Goal: Transaction & Acquisition: Obtain resource

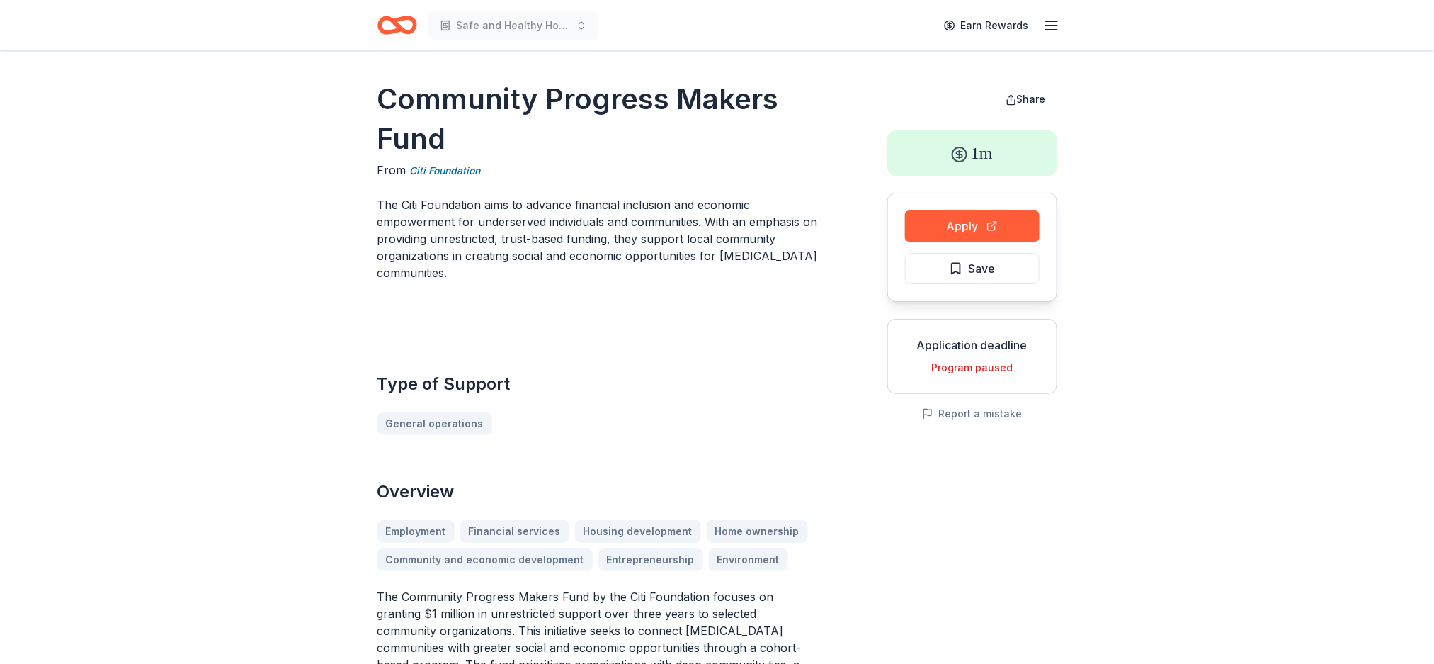
drag, startPoint x: 390, startPoint y: 242, endPoint x: 755, endPoint y: 291, distance: 368.1
click at [981, 215] on button "Apply" at bounding box center [972, 225] width 135 height 31
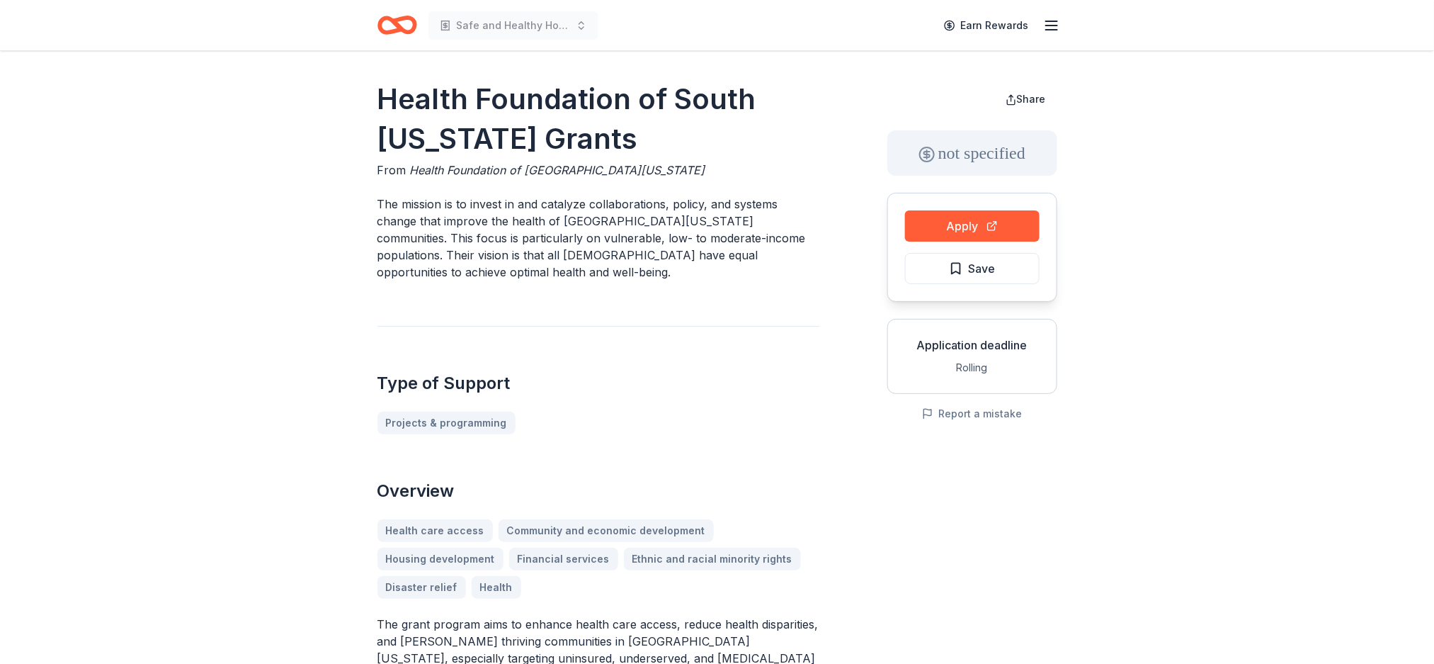
click at [386, 13] on icon "Home" at bounding box center [397, 24] width 40 height 33
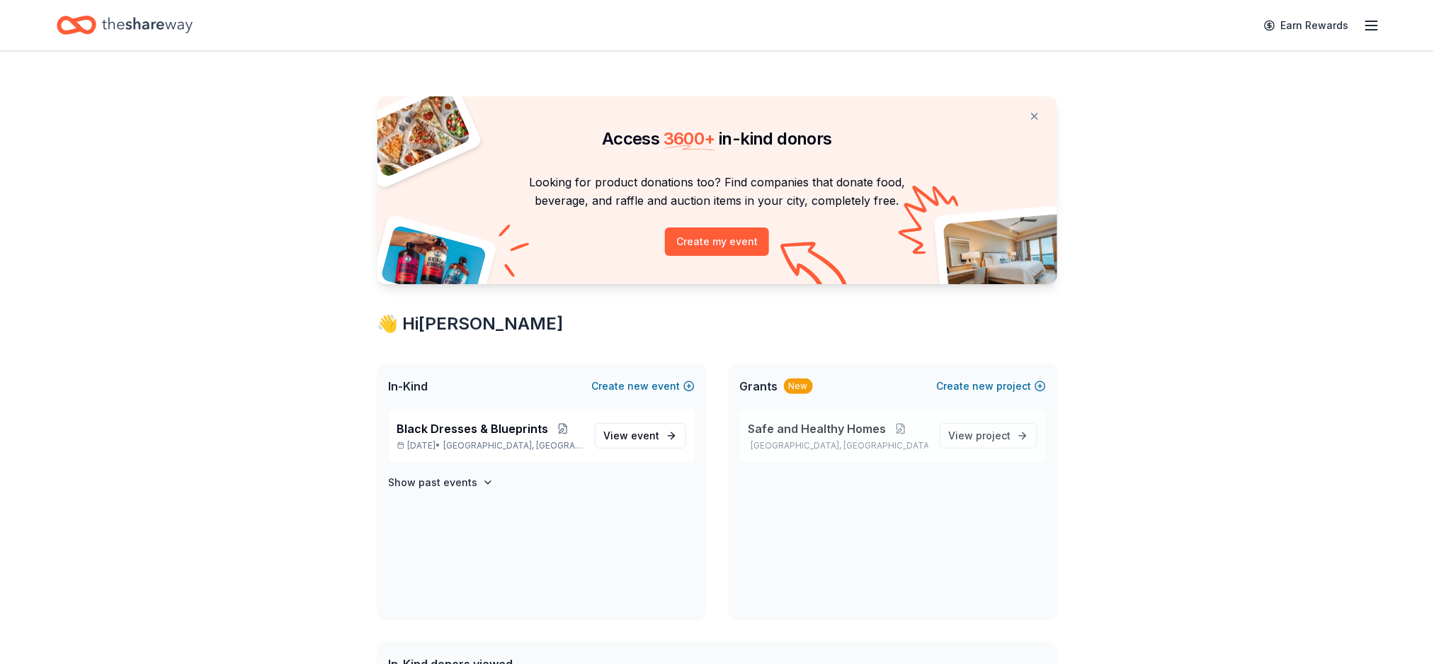
click at [843, 433] on span "Safe and Healthy Homes" at bounding box center [818, 428] width 138 height 17
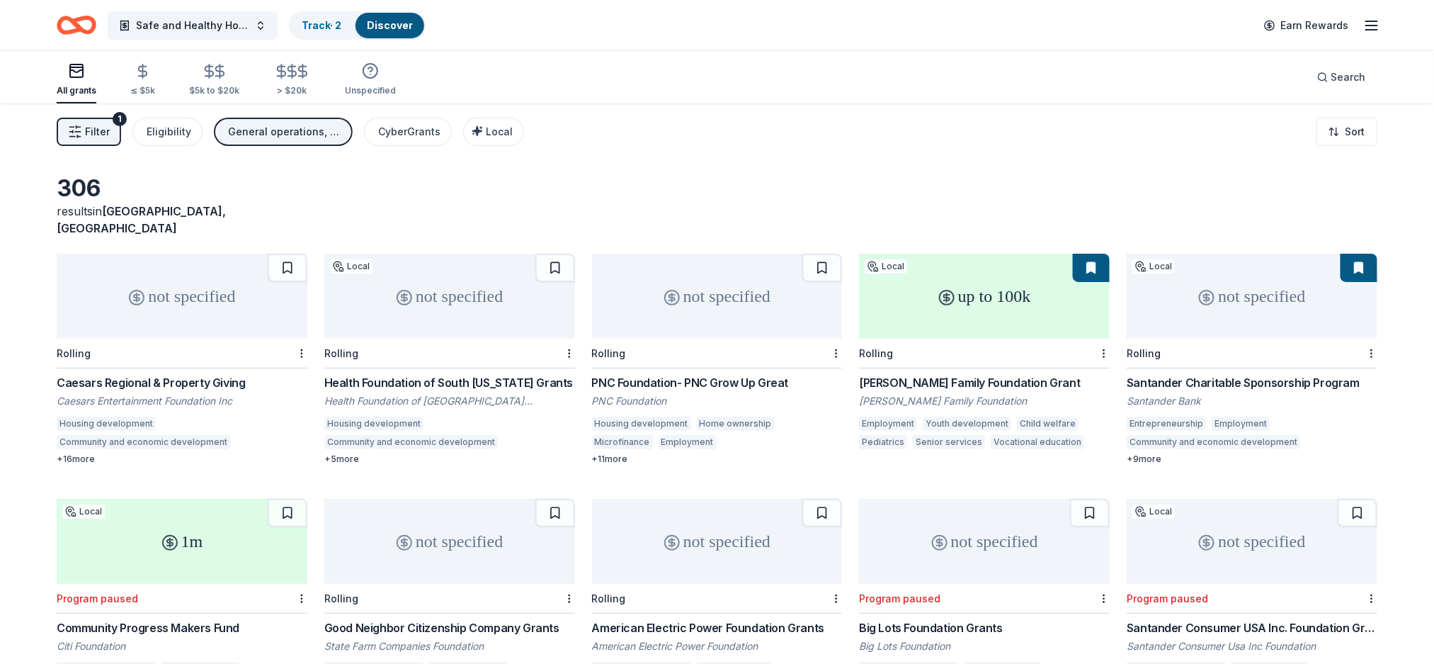
click at [1187, 316] on div "not specified" at bounding box center [1252, 296] width 251 height 85
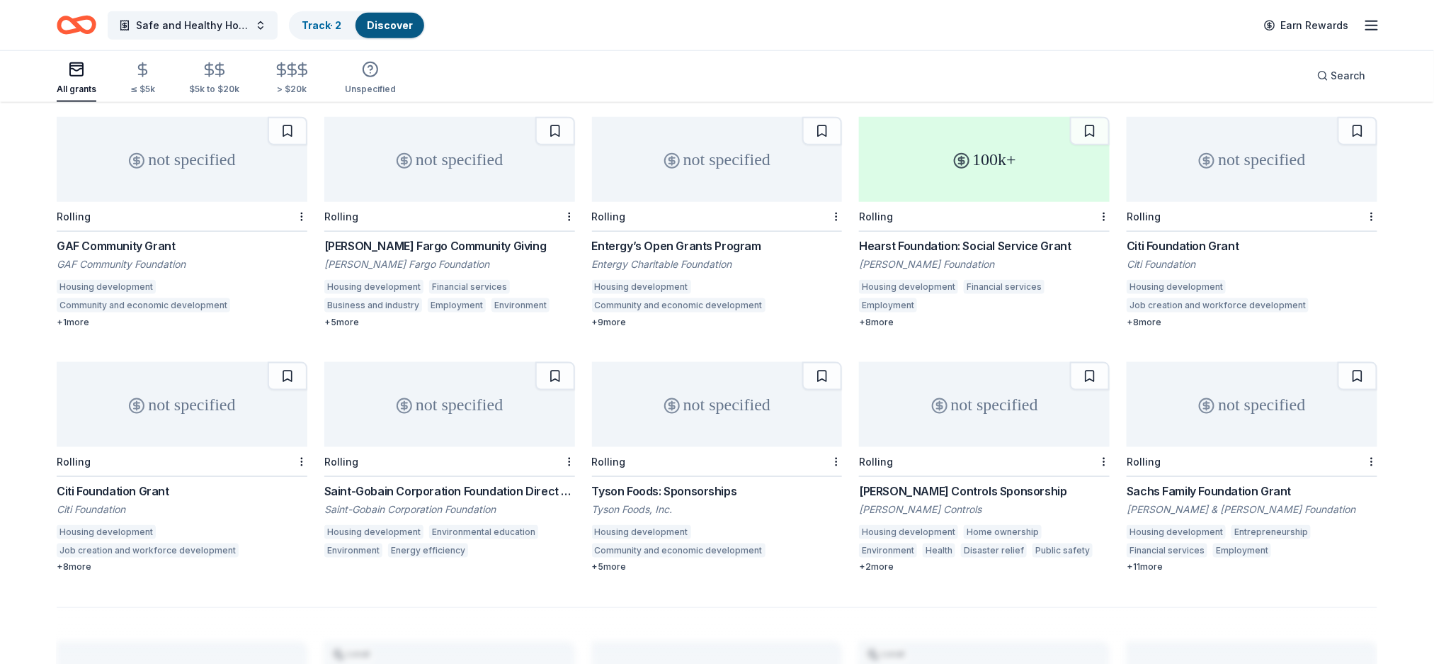
scroll to position [628, 0]
click at [148, 156] on div "not specified" at bounding box center [182, 157] width 251 height 85
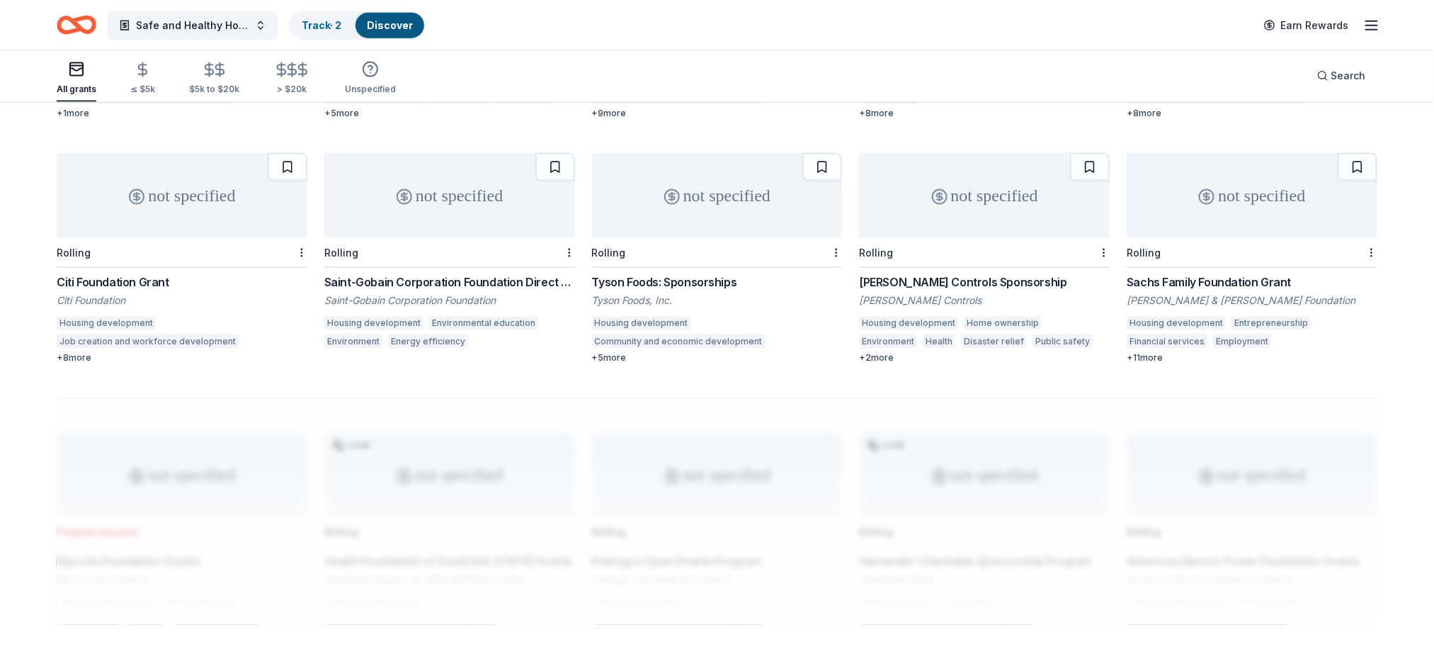
scroll to position [1021, 0]
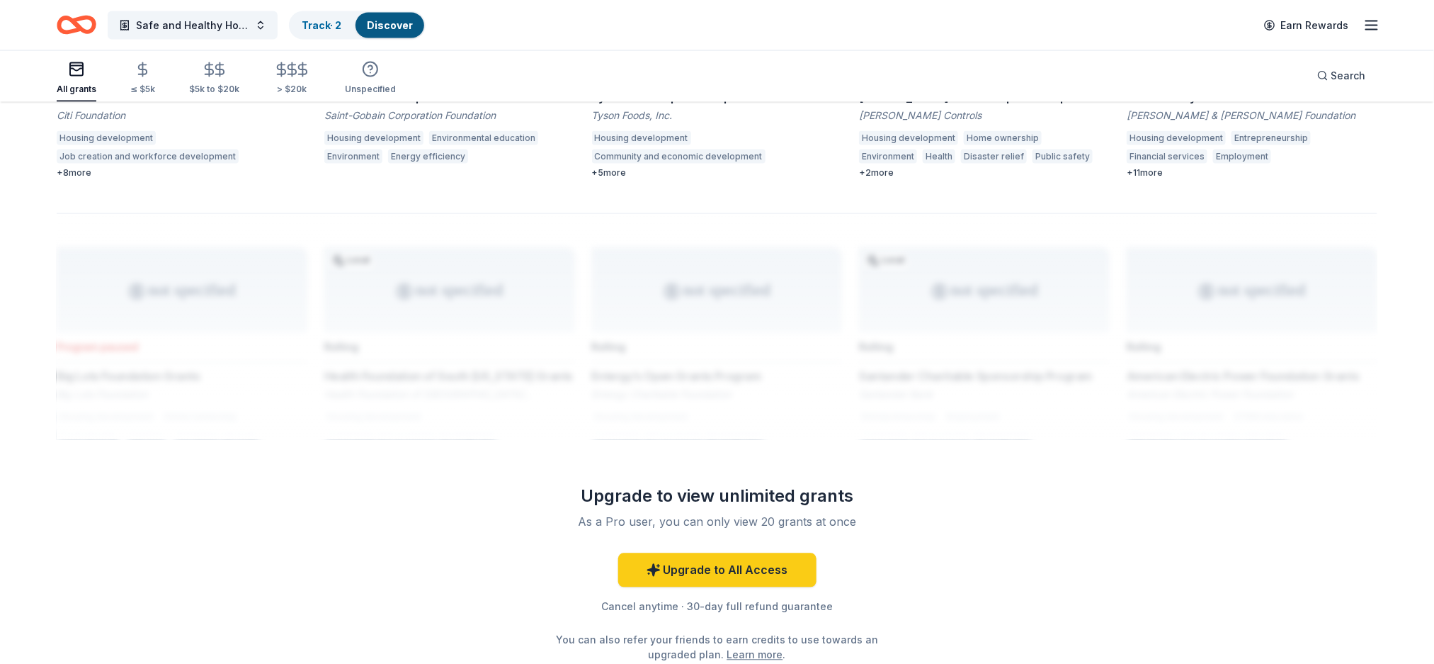
click at [1077, 326] on div at bounding box center [717, 326] width 1321 height 227
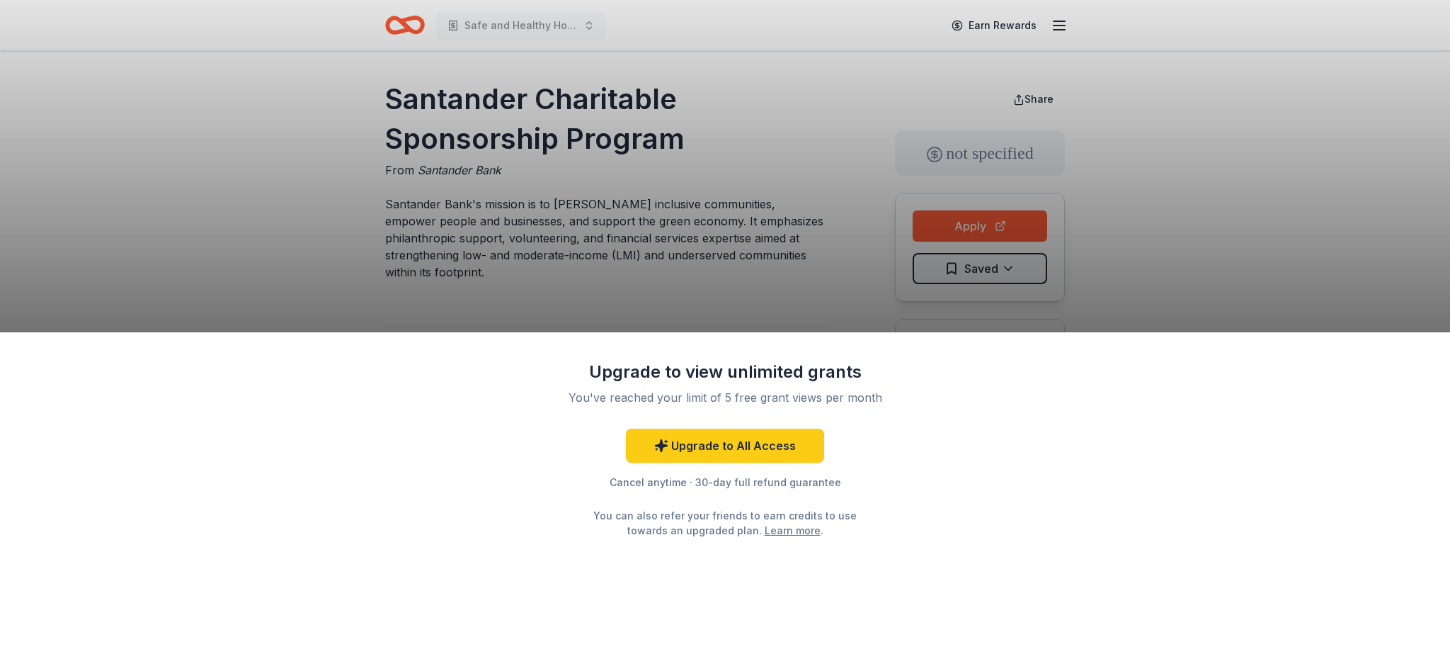
click at [989, 209] on div "Upgrade to view unlimited grants You've reached your limit of 5 free grant view…" at bounding box center [725, 332] width 1450 height 664
click at [745, 445] on link "Upgrade to All Access" at bounding box center [725, 445] width 198 height 34
click at [1433, 108] on html "Safe and Healthy Homes Earn Rewards Santander Charitable Sponsorship Program Fr…" at bounding box center [725, 332] width 1450 height 664
click at [616, 123] on div "Upgrade to view unlimited grants You've reached your limit of 5 free grant view…" at bounding box center [725, 332] width 1450 height 664
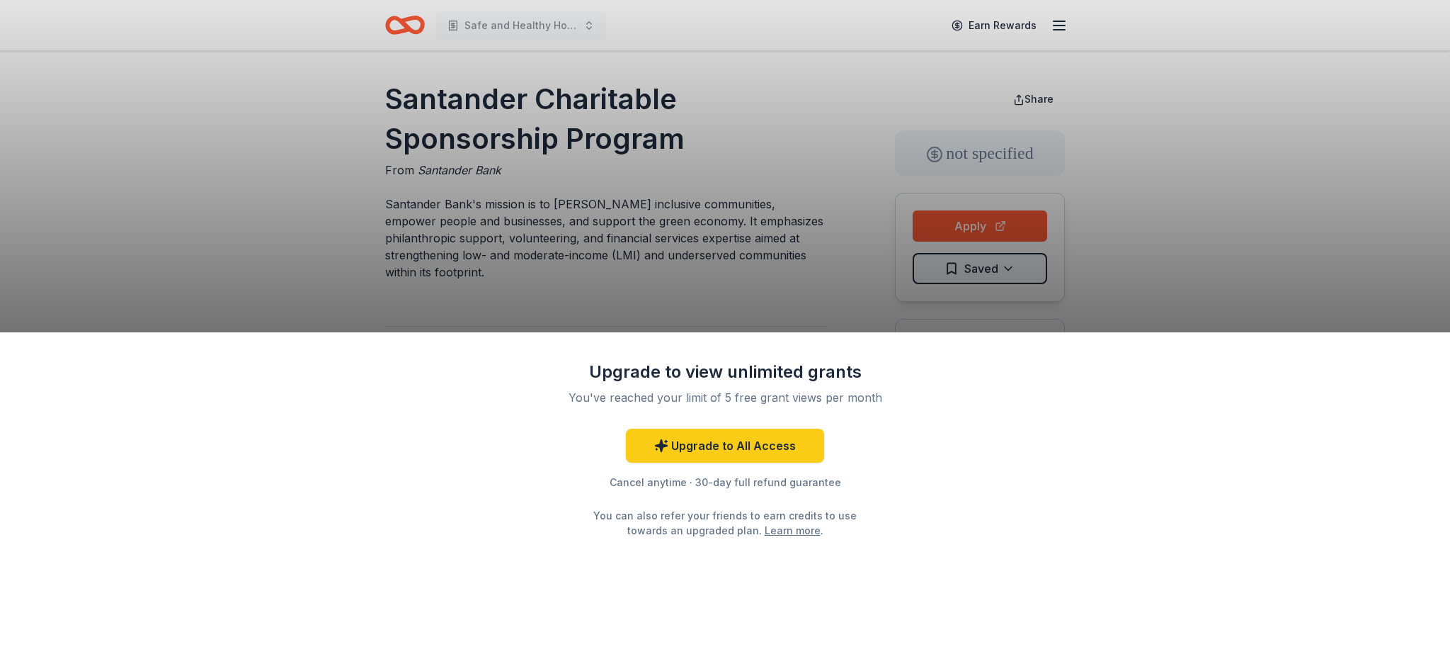
click at [616, 123] on div "Upgrade to view unlimited grants You've reached your limit of 5 free grant view…" at bounding box center [725, 332] width 1450 height 664
click at [1112, 278] on div "Upgrade to view unlimited grants You've reached your limit of 5 free grant view…" at bounding box center [725, 332] width 1450 height 664
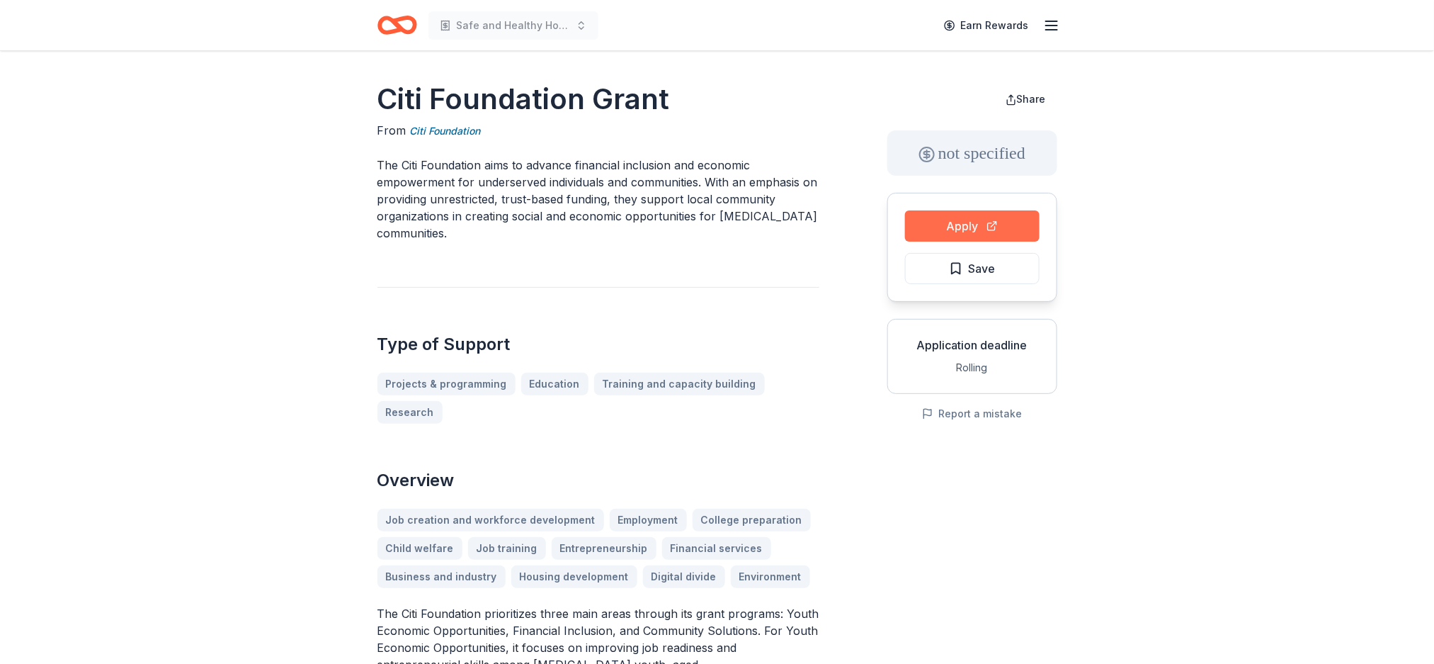
click at [957, 216] on button "Apply" at bounding box center [972, 225] width 135 height 31
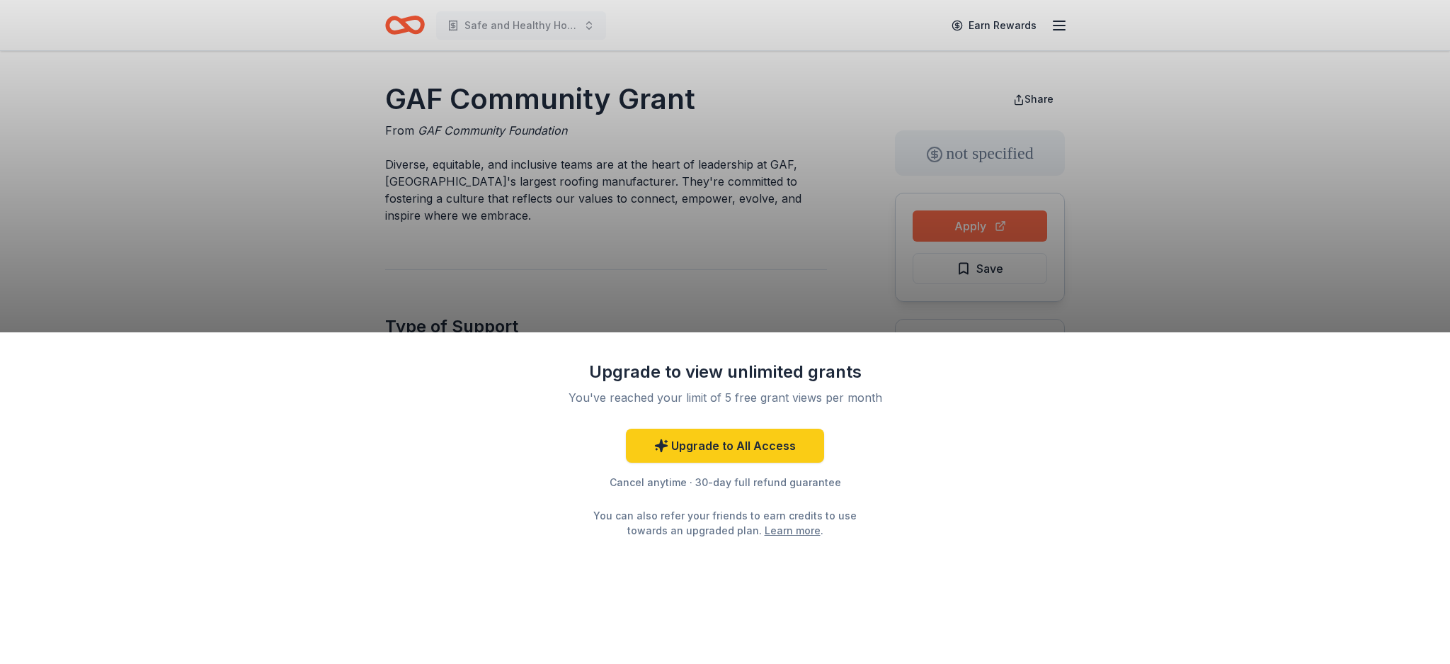
click at [979, 225] on div "Upgrade to view unlimited grants You've reached your limit of 5 free grant view…" at bounding box center [725, 332] width 1450 height 664
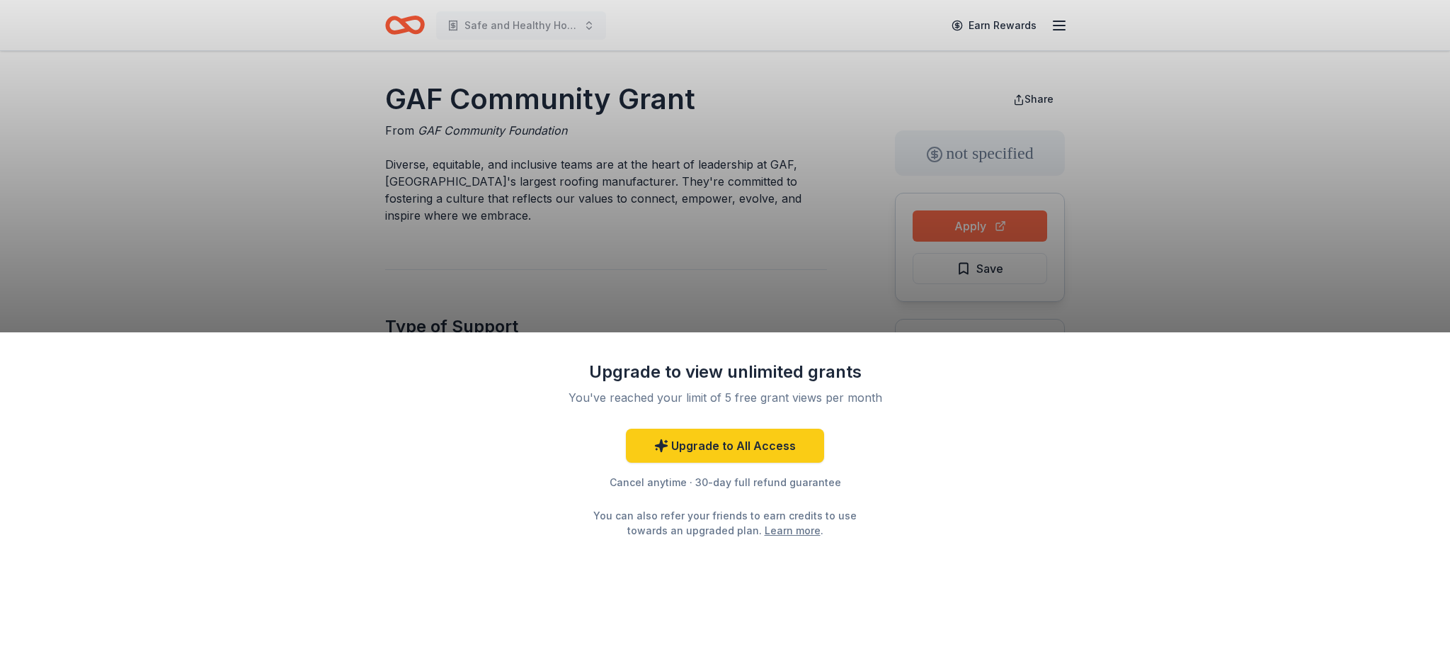
click at [979, 225] on div "Upgrade to view unlimited grants You've reached your limit of 5 free grant view…" at bounding box center [725, 332] width 1450 height 664
click at [698, 222] on div "Upgrade to view unlimited grants You've reached your limit of 5 free grant view…" at bounding box center [725, 332] width 1450 height 664
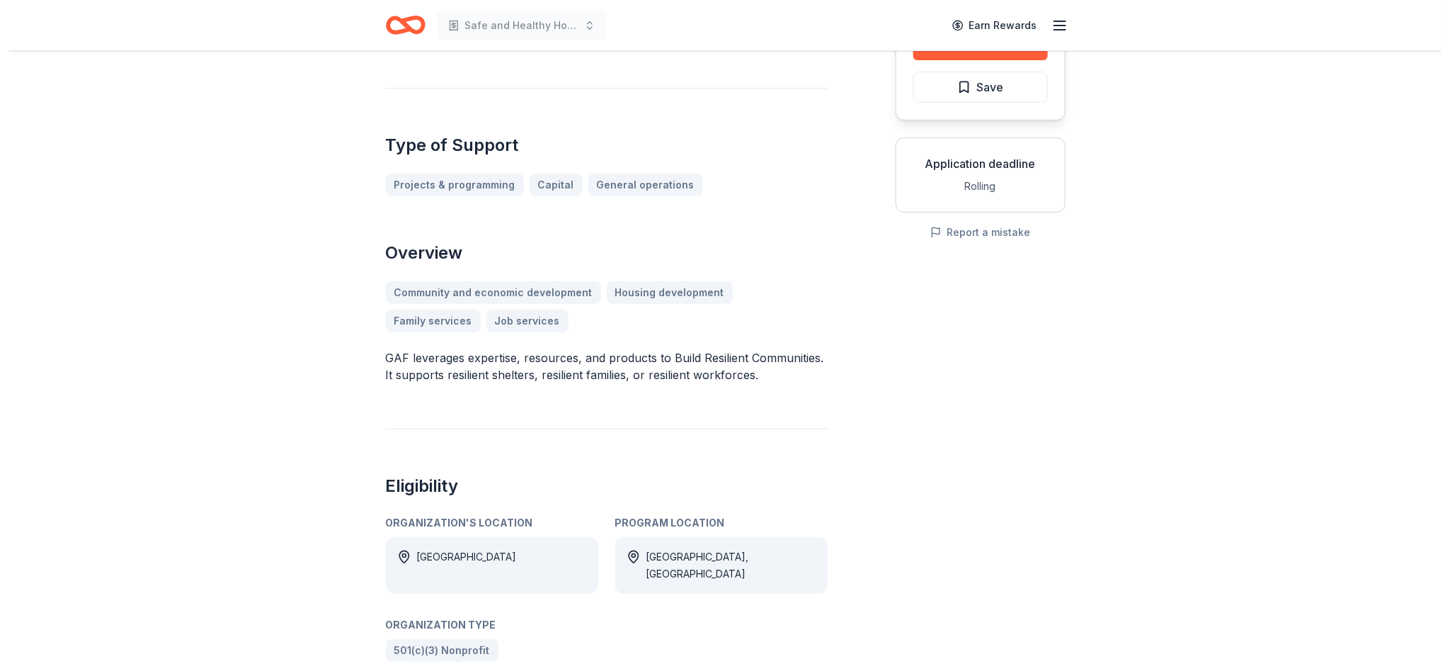
scroll to position [188, 0]
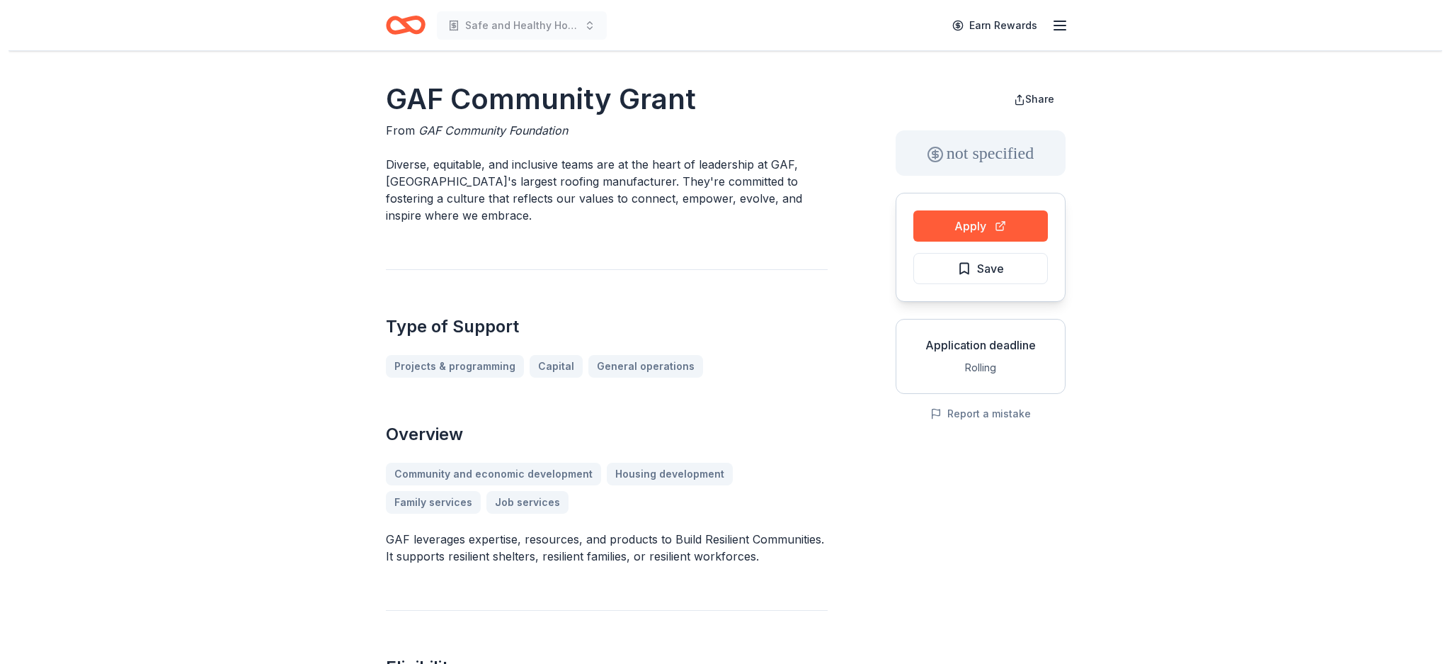
scroll to position [188, 0]
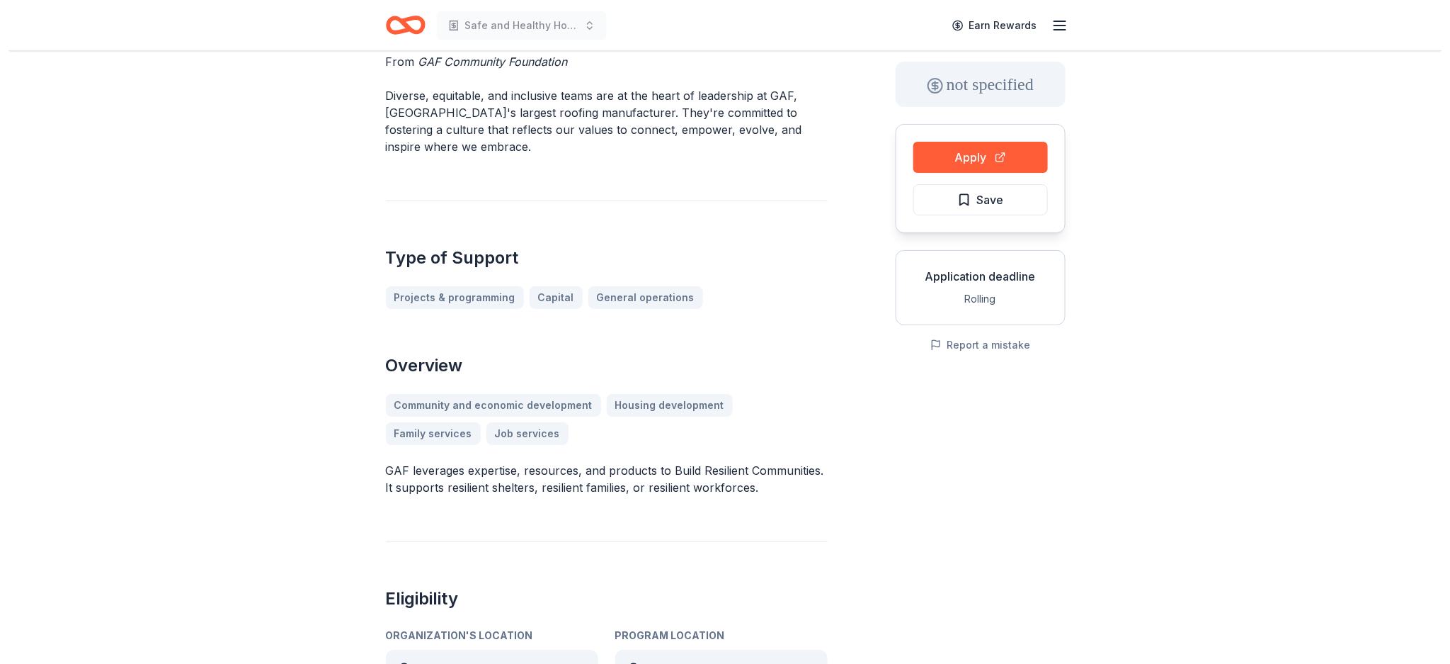
scroll to position [36, 0]
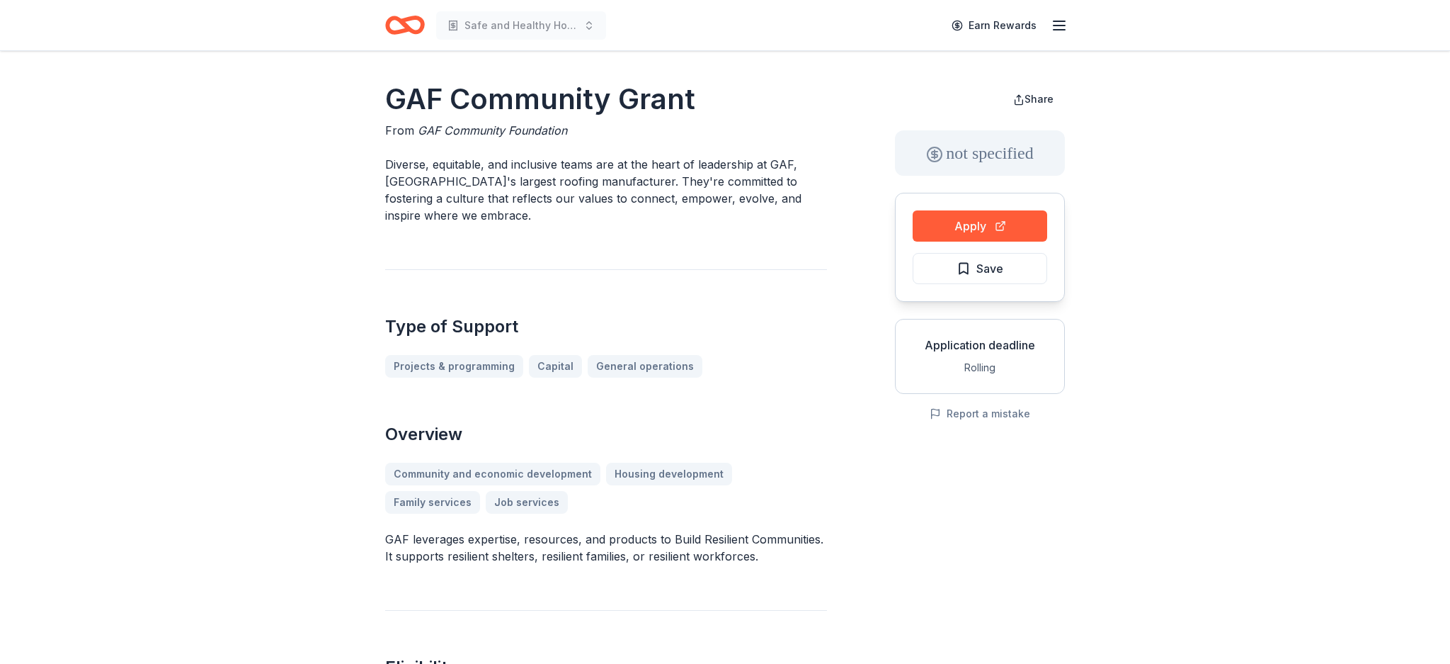
scroll to position [36, 0]
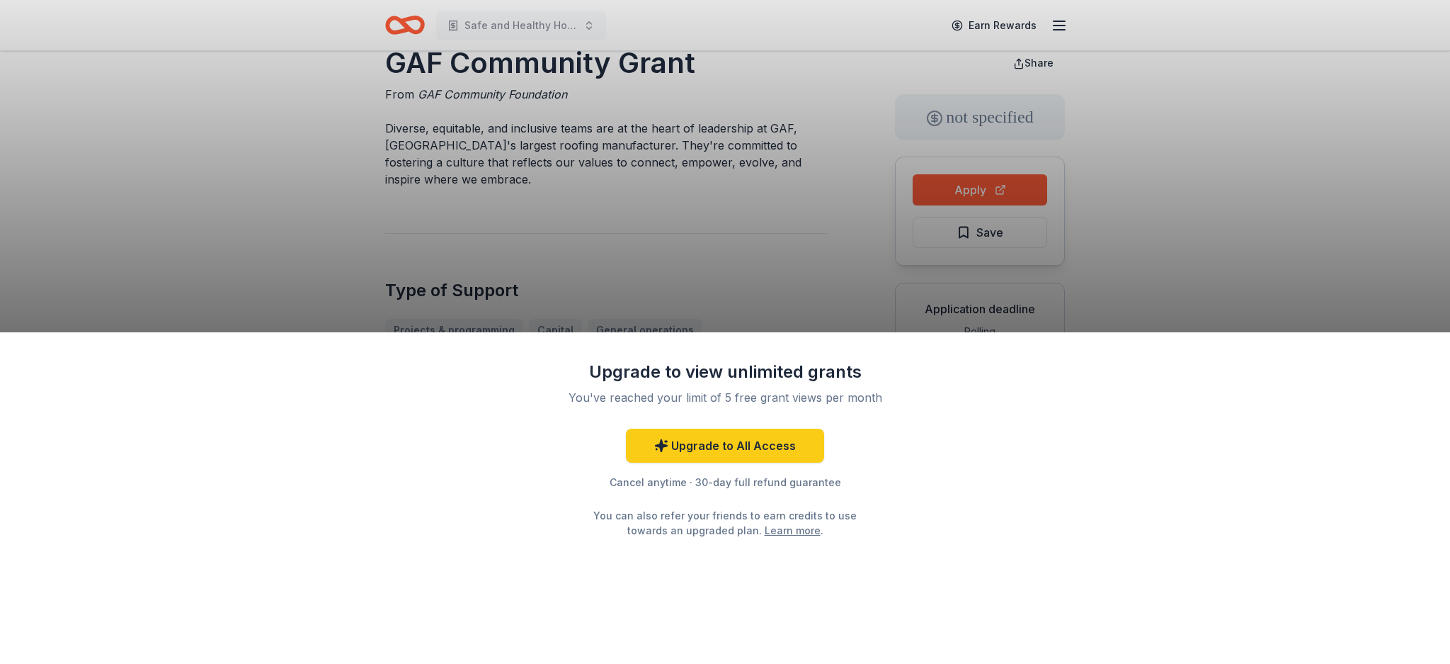
click at [992, 188] on div "Upgrade to view unlimited grants You've reached your limit of 5 free grant view…" at bounding box center [725, 332] width 1450 height 664
